Goal: Information Seeking & Learning: Check status

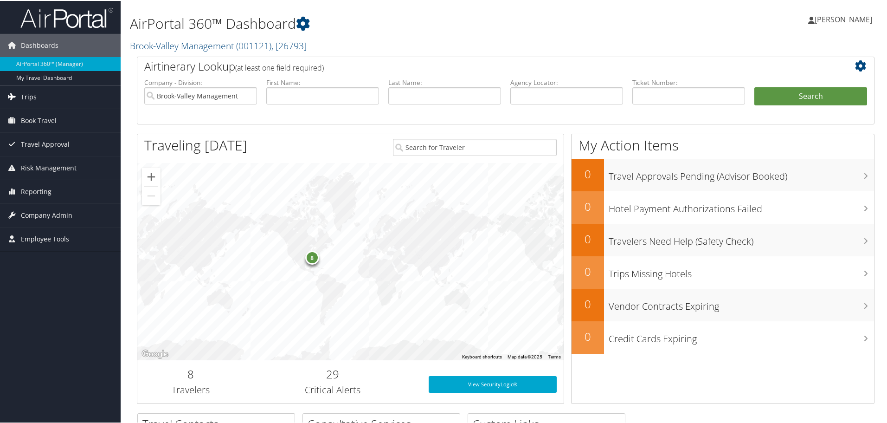
click at [49, 94] on link "Trips" at bounding box center [60, 95] width 121 height 23
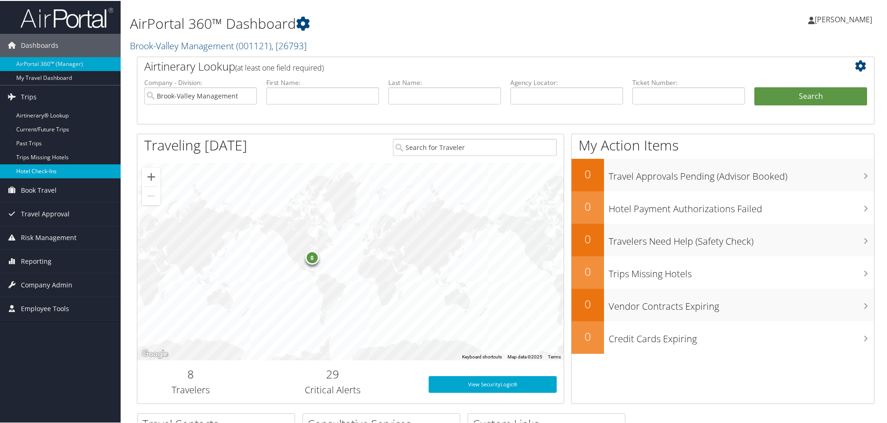
click at [50, 175] on link "Hotel Check-ins" at bounding box center [60, 170] width 121 height 14
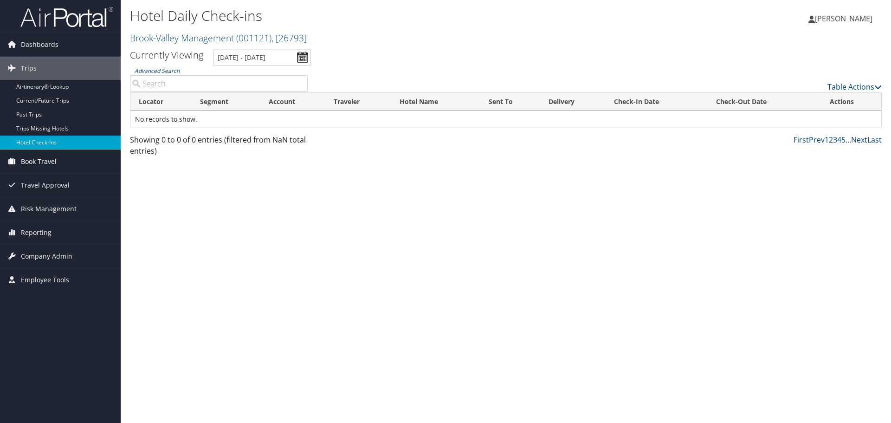
click at [53, 164] on span "Book Travel" at bounding box center [39, 161] width 36 height 23
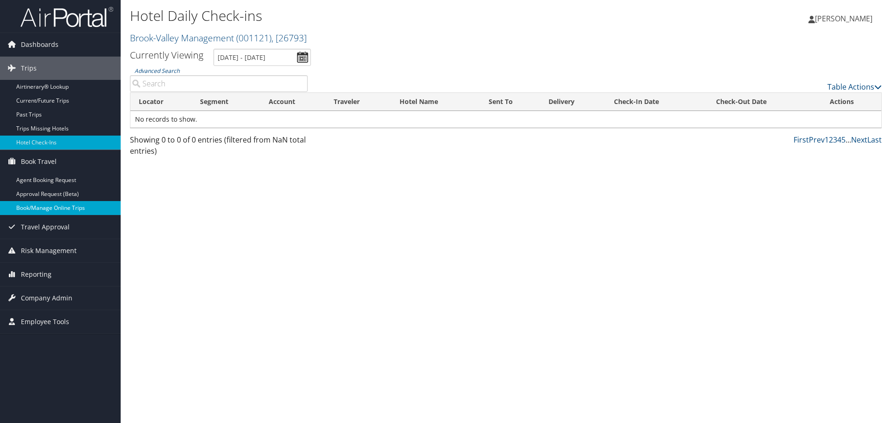
click at [65, 211] on link "Book/Manage Online Trips" at bounding box center [60, 208] width 121 height 14
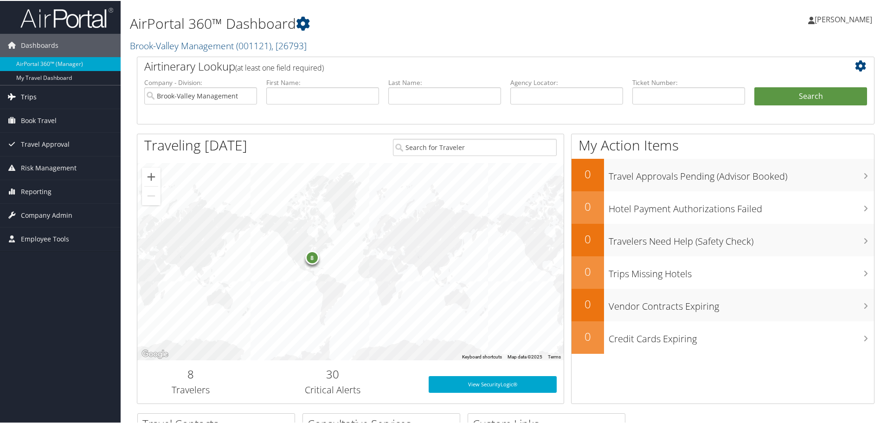
click at [34, 103] on span "Trips" at bounding box center [29, 95] width 16 height 23
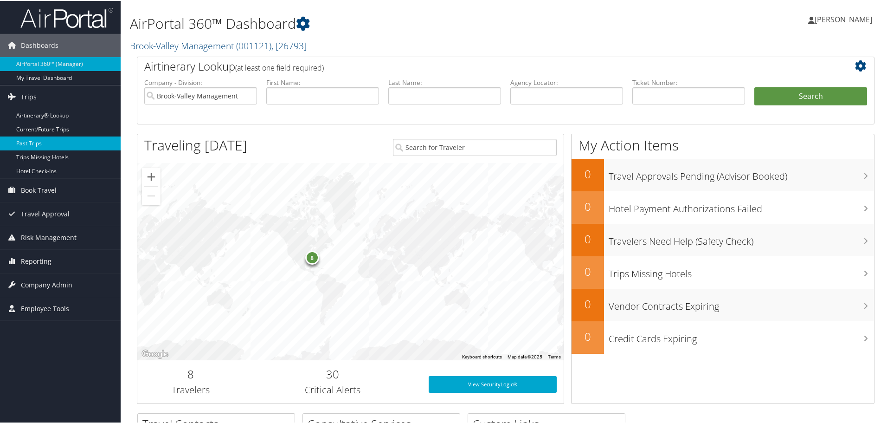
click at [36, 145] on link "Past Trips" at bounding box center [60, 142] width 121 height 14
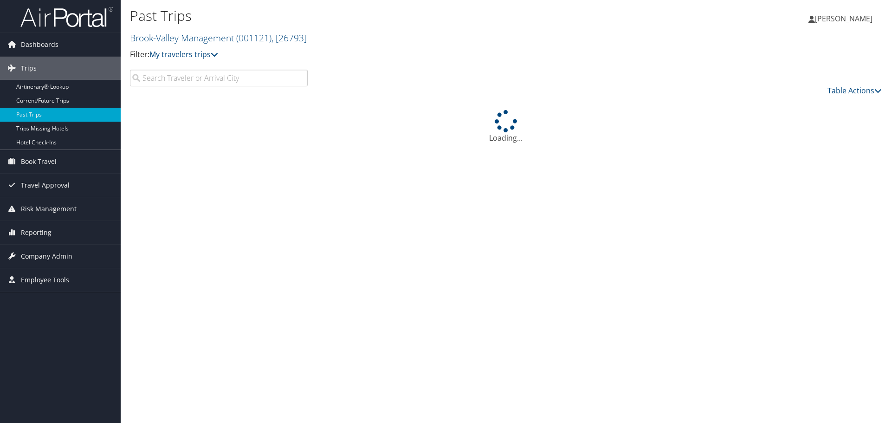
click at [239, 79] on input "search" at bounding box center [219, 78] width 178 height 17
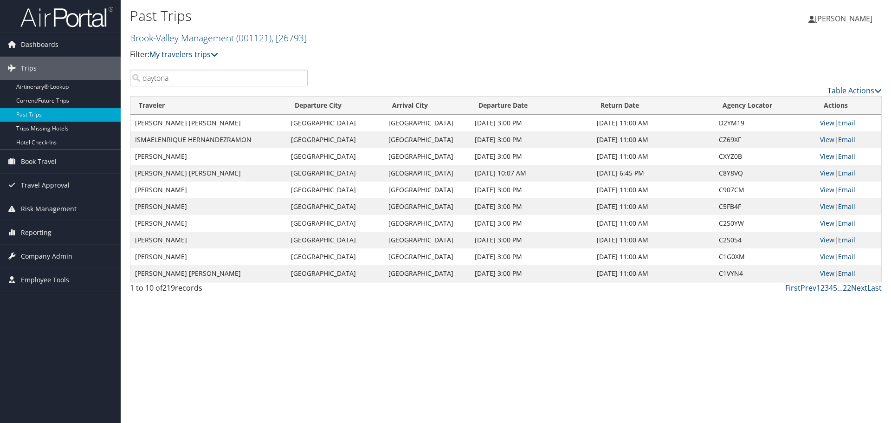
click at [825, 126] on link "View" at bounding box center [827, 122] width 14 height 9
click at [825, 156] on link "View" at bounding box center [827, 156] width 14 height 9
click at [830, 139] on link "View" at bounding box center [827, 139] width 14 height 9
drag, startPoint x: 184, startPoint y: 80, endPoint x: 87, endPoint y: 72, distance: 97.2
click at [88, 73] on div "Dashboards AirPortal 360™ (Manager) My Travel Dashboard Trips Airtinerary® Look…" at bounding box center [445, 211] width 891 height 423
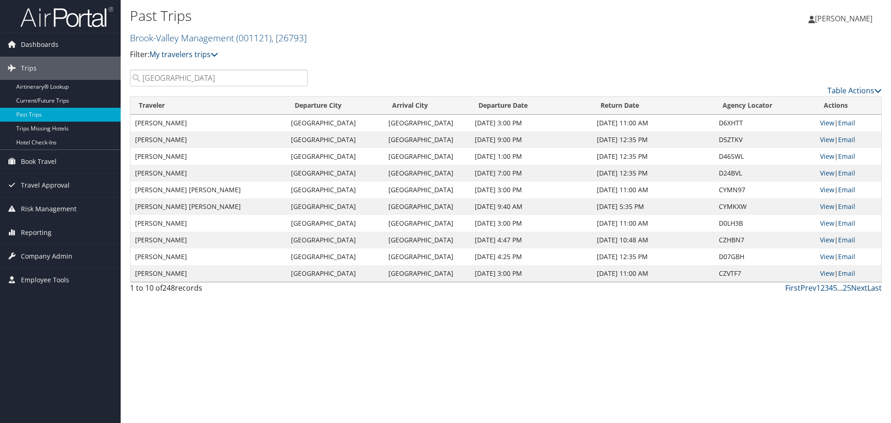
type input "jacksonville"
click at [880, 287] on link "Last" at bounding box center [874, 288] width 14 height 10
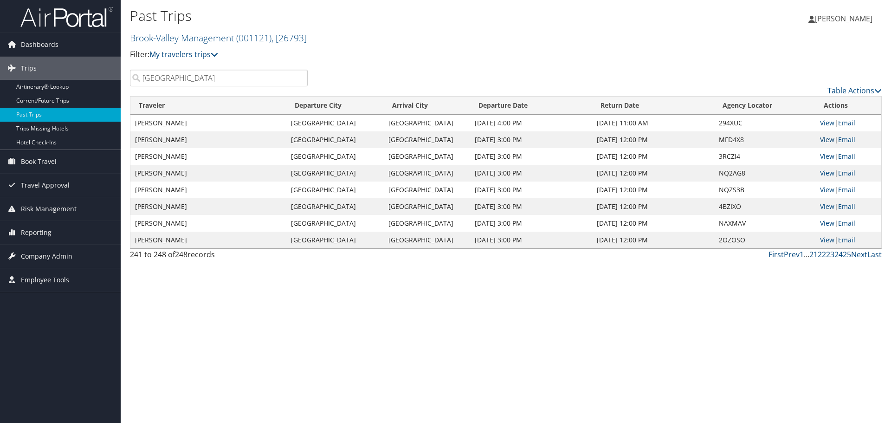
click at [823, 139] on link "View" at bounding box center [827, 139] width 14 height 9
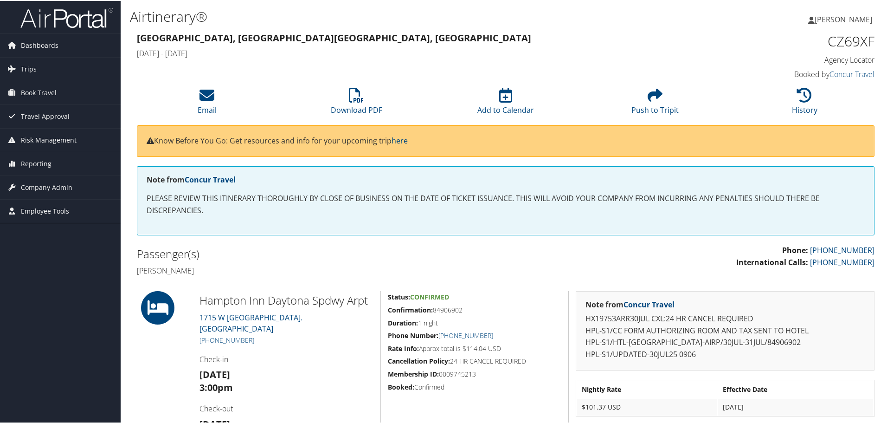
scroll to position [46, 0]
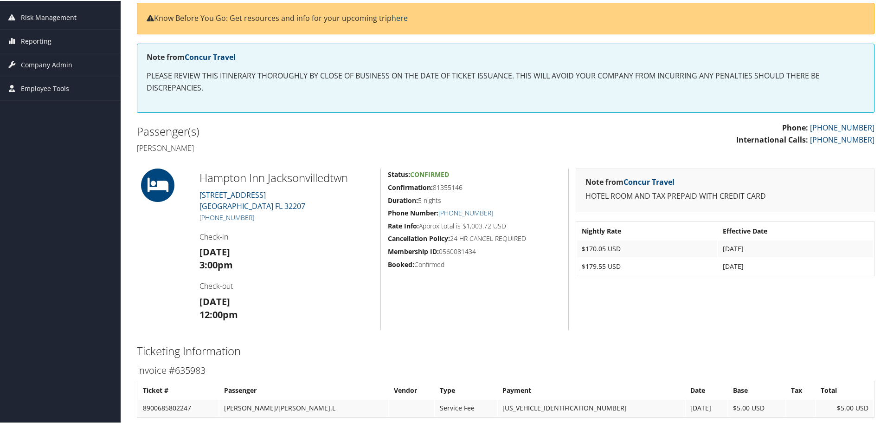
scroll to position [139, 0]
